Goal: Information Seeking & Learning: Learn about a topic

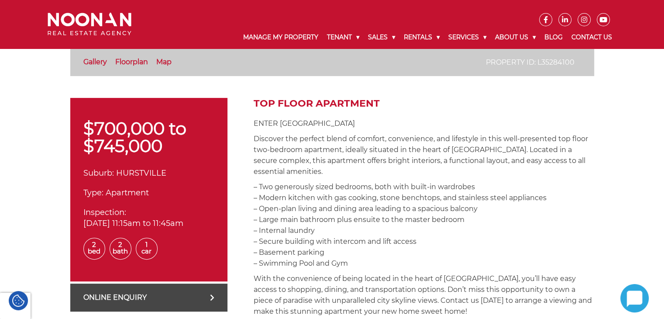
scroll to position [218, 0]
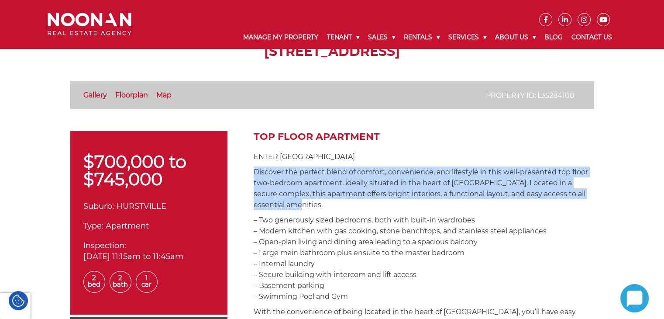
drag, startPoint x: 253, startPoint y: 174, endPoint x: 356, endPoint y: 200, distance: 106.1
click at [356, 200] on p "Discover the perfect blend of comfort, convenience, and lifestyle in this well-…" at bounding box center [424, 188] width 341 height 44
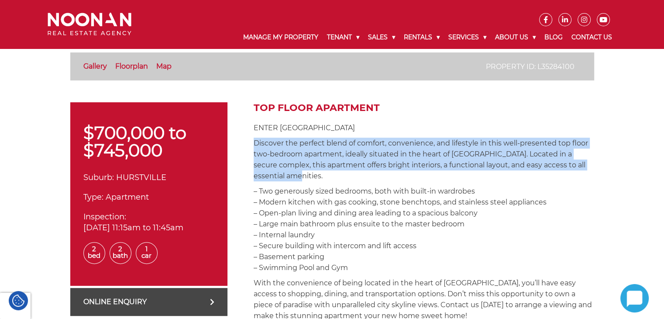
scroll to position [262, 0]
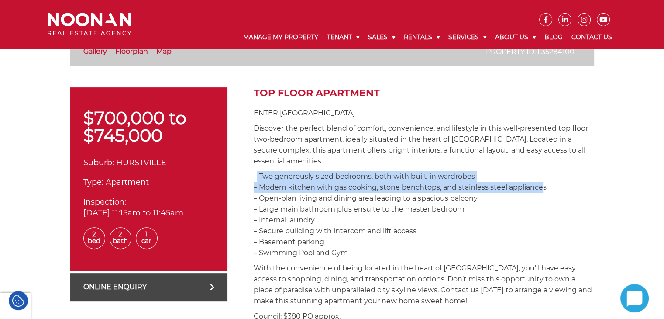
drag, startPoint x: 256, startPoint y: 176, endPoint x: 333, endPoint y: 191, distance: 77.9
click at [529, 185] on p "– Two generously sized bedrooms, both with built-in wardrobes – Modern kitchen …" at bounding box center [424, 214] width 341 height 87
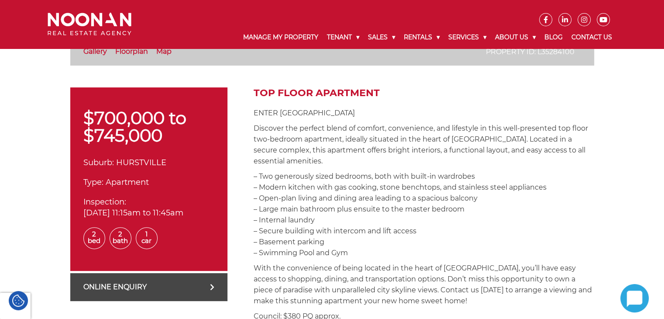
click at [309, 200] on p "– Two generously sized bedrooms, both with built-in wardrobes – Modern kitchen …" at bounding box center [424, 214] width 341 height 87
drag, startPoint x: 253, startPoint y: 175, endPoint x: 393, endPoint y: 255, distance: 161.2
click at [393, 255] on p "– Two generously sized bedrooms, both with built-in wardrobes – Modern kitchen …" at bounding box center [424, 214] width 341 height 87
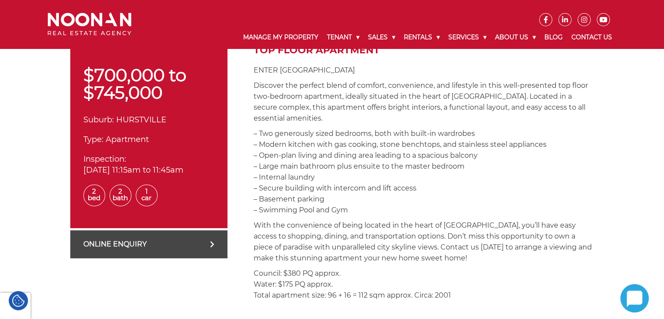
scroll to position [349, 0]
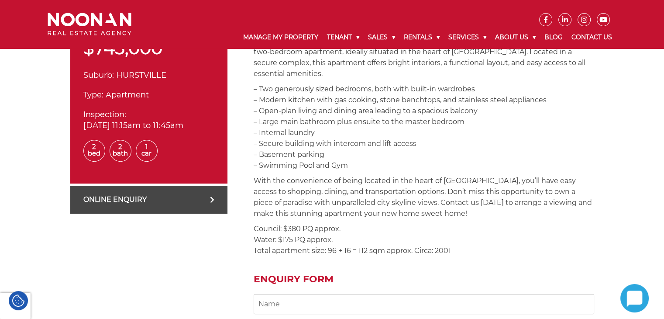
click at [288, 166] on p "– Two generously sized bedrooms, both with built-in wardrobes – Modern kitchen …" at bounding box center [424, 126] width 341 height 87
drag, startPoint x: 253, startPoint y: 179, endPoint x: 446, endPoint y: 256, distance: 207.7
click at [446, 256] on div "Top Floor Apartment ENTER VIA [GEOGRAPHIC_DATA] Discover the perfect blend of c…" at bounding box center [424, 273] width 341 height 546
click at [423, 259] on div "Top Floor Apartment ENTER VIA [GEOGRAPHIC_DATA] Discover the perfect blend of c…" at bounding box center [424, 273] width 341 height 546
drag, startPoint x: 259, startPoint y: 254, endPoint x: 293, endPoint y: 254, distance: 33.2
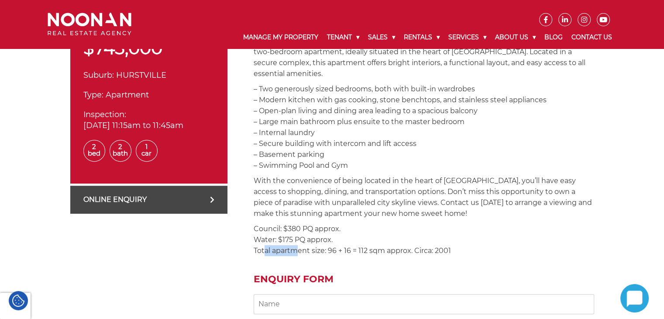
click at [293, 254] on p "Council: $380 PQ approx. Water: $175 PQ approx. Total apartment size: 96 + 16 =…" at bounding box center [424, 239] width 341 height 33
click at [261, 255] on p "Council: $380 PQ approx. Water: $175 PQ approx. Total apartment size: 96 + 16 =…" at bounding box center [424, 239] width 341 height 33
drag, startPoint x: 250, startPoint y: 250, endPoint x: 468, endPoint y: 255, distance: 218.4
click at [468, 255] on div "$700,000 to $745,000 Suburb: [GEOGRAPHIC_DATA] Type: Apartment Inspection: [DAT…" at bounding box center [332, 273] width 524 height 546
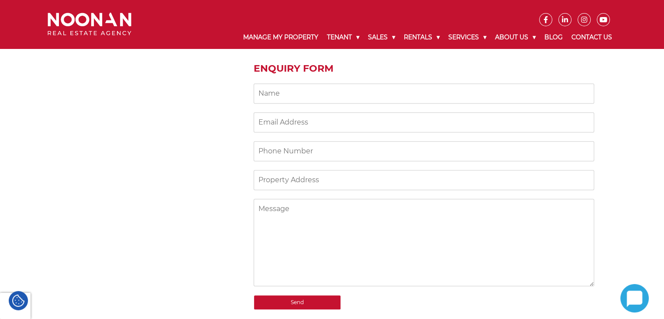
scroll to position [480, 0]
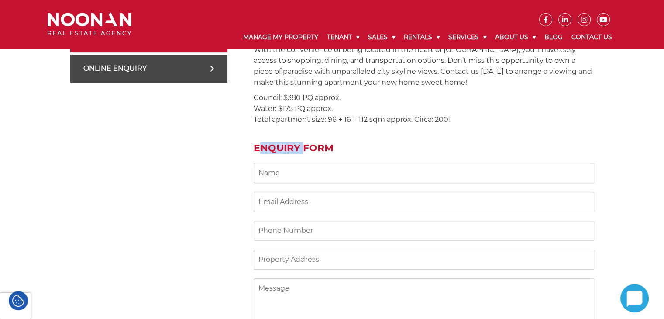
drag, startPoint x: 252, startPoint y: 144, endPoint x: 300, endPoint y: 148, distance: 49.1
click at [300, 148] on div "$700,000 to $745,000 Suburb: [GEOGRAPHIC_DATA] Type: Apartment Inspection: [DAT…" at bounding box center [332, 142] width 524 height 546
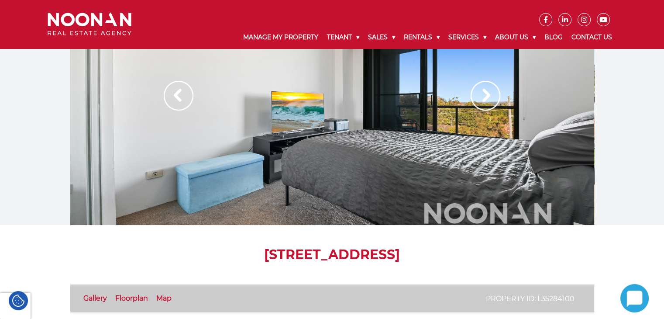
scroll to position [0, 0]
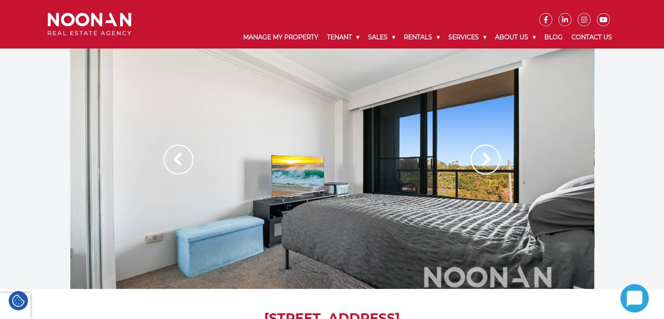
click at [487, 163] on img at bounding box center [486, 160] width 30 height 30
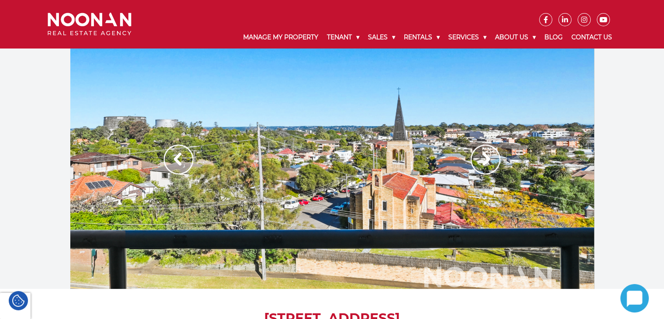
click at [487, 167] on img at bounding box center [486, 160] width 30 height 30
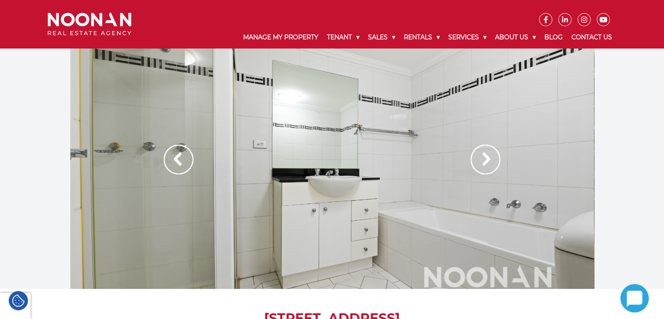
click at [487, 167] on img at bounding box center [486, 160] width 30 height 30
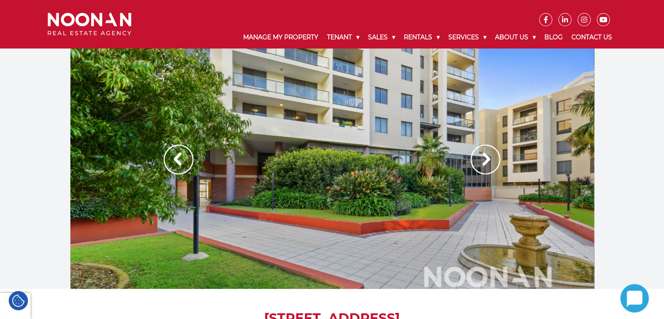
click at [487, 166] on img at bounding box center [486, 160] width 30 height 30
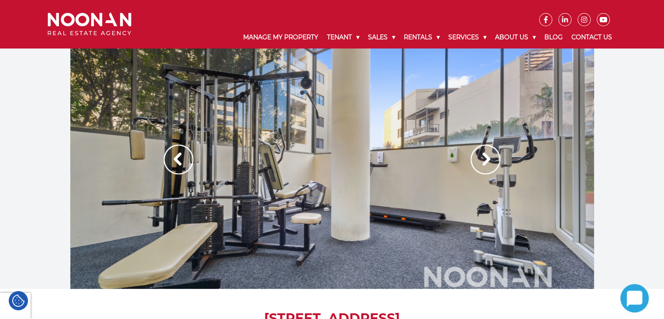
click at [487, 166] on img at bounding box center [486, 160] width 30 height 30
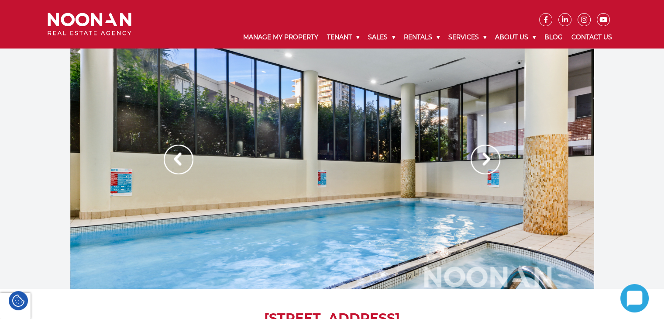
click at [484, 164] on img at bounding box center [486, 160] width 30 height 30
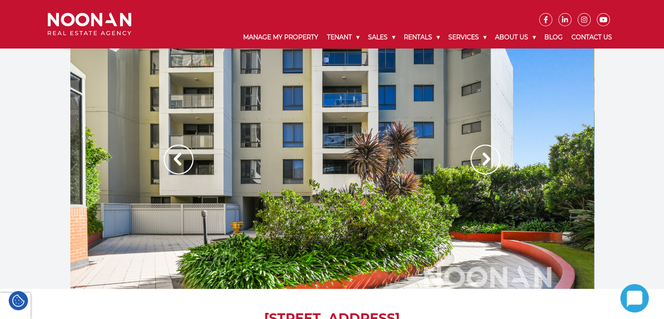
click at [484, 164] on img at bounding box center [486, 160] width 30 height 30
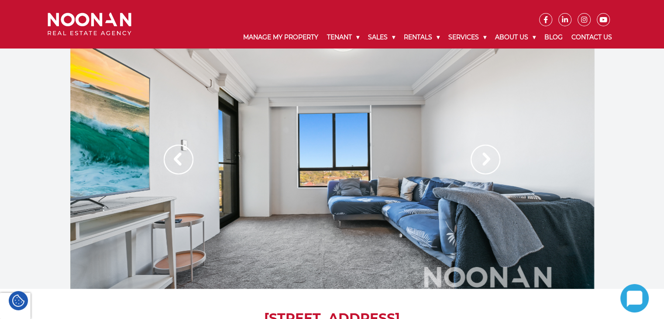
click at [484, 164] on img at bounding box center [486, 160] width 30 height 30
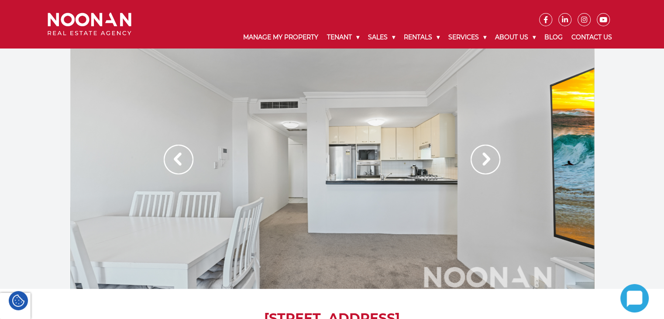
click at [483, 163] on img at bounding box center [486, 160] width 30 height 30
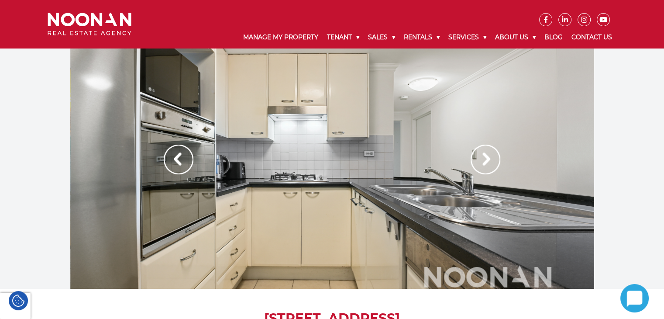
click at [490, 161] on img at bounding box center [486, 160] width 30 height 30
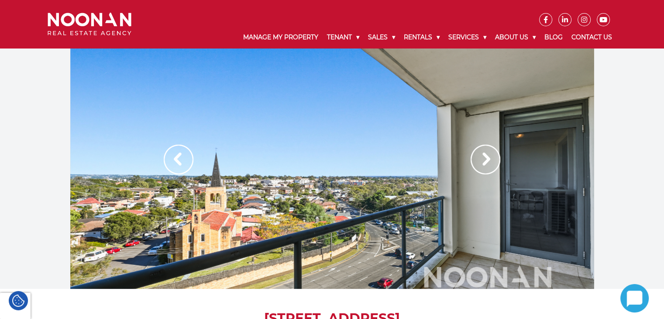
click at [631, 111] on div at bounding box center [332, 168] width 664 height 240
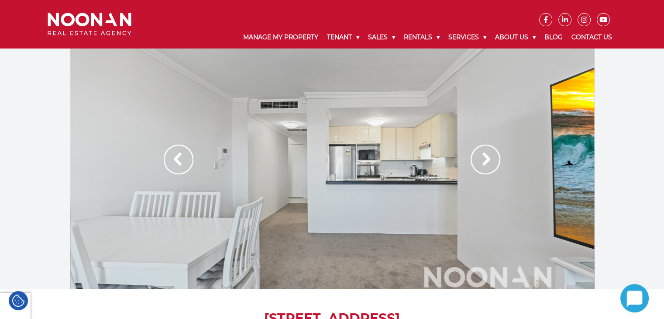
click at [488, 163] on img at bounding box center [486, 160] width 30 height 30
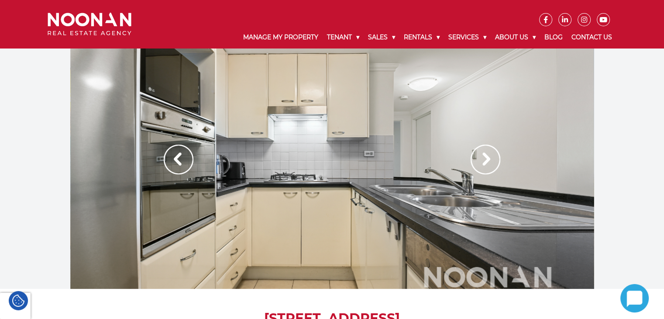
click at [490, 167] on img at bounding box center [486, 160] width 30 height 30
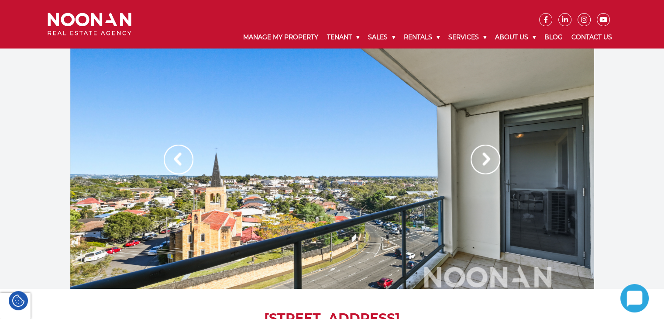
click at [488, 167] on img at bounding box center [486, 160] width 30 height 30
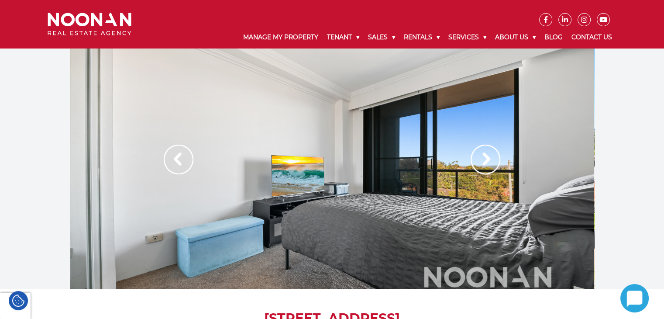
click at [488, 167] on img at bounding box center [486, 160] width 30 height 30
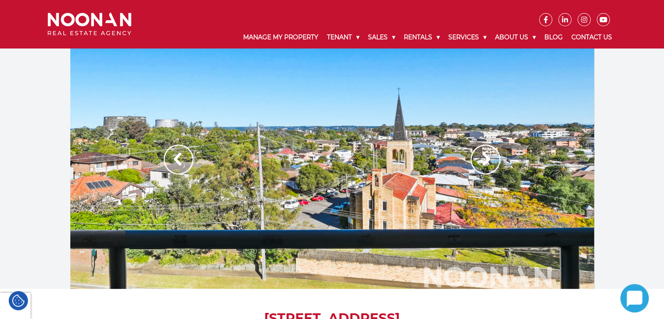
click at [488, 167] on img at bounding box center [486, 160] width 30 height 30
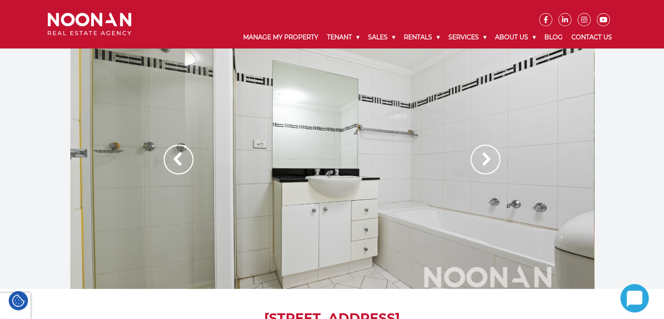
click at [488, 167] on img at bounding box center [486, 160] width 30 height 30
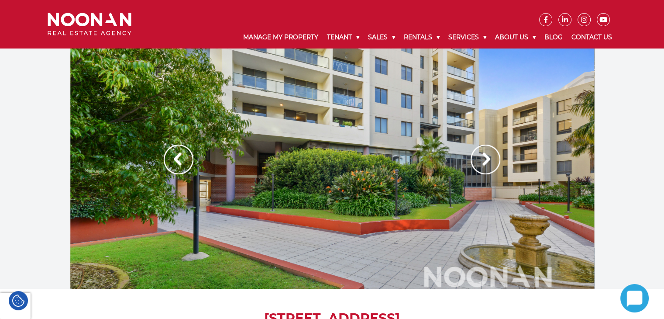
click at [491, 159] on img at bounding box center [486, 160] width 30 height 30
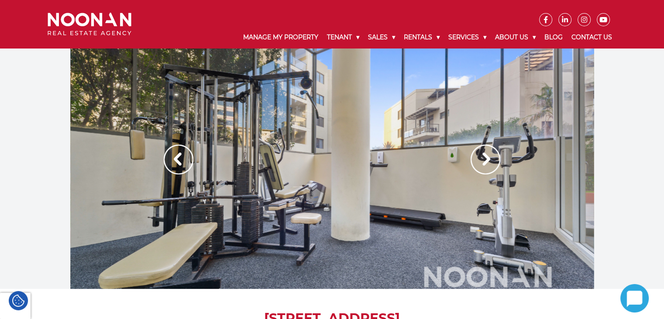
click at [489, 159] on img at bounding box center [486, 160] width 30 height 30
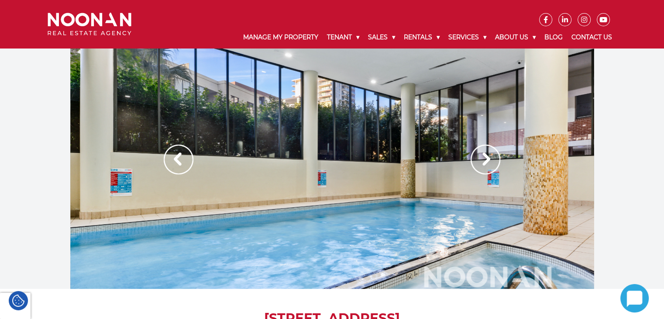
click at [487, 158] on img at bounding box center [486, 160] width 30 height 30
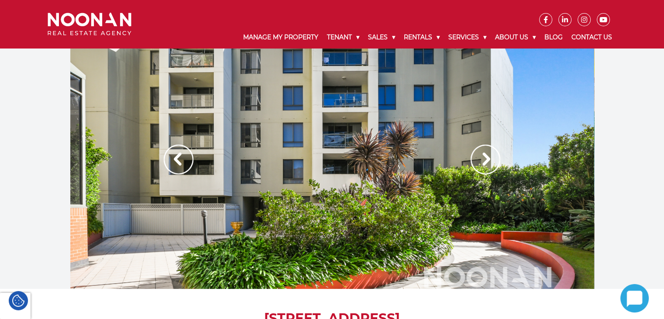
click at [485, 157] on img at bounding box center [486, 160] width 30 height 30
